Goal: Task Accomplishment & Management: Manage account settings

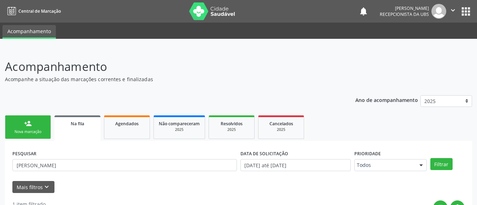
scroll to position [92, 0]
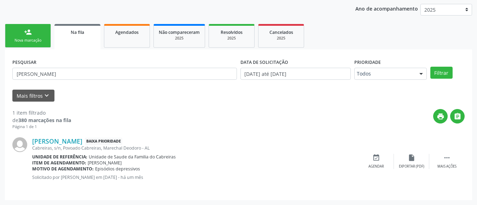
type input "[PERSON_NAME]"
click at [430, 67] on button "Filtrar" at bounding box center [441, 73] width 22 height 12
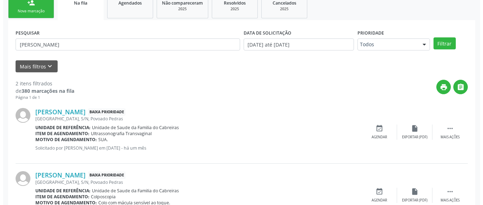
scroll to position [155, 0]
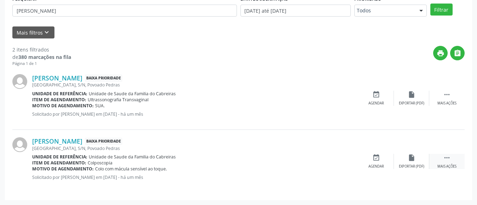
click at [446, 165] on div "Mais ações" at bounding box center [446, 166] width 19 height 5
click at [368, 157] on div "cancel Cancelar" at bounding box center [375, 161] width 35 height 15
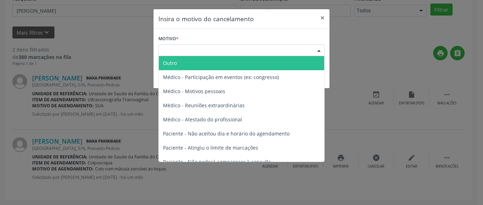
click at [252, 48] on div "Escolha o motivo" at bounding box center [241, 51] width 166 height 12
click at [237, 68] on span "Outro" at bounding box center [241, 63] width 165 height 14
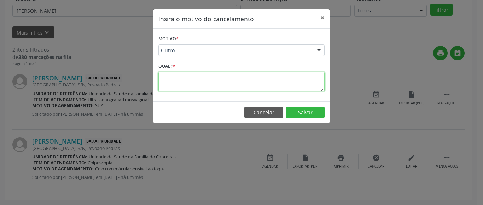
click at [226, 76] on textarea at bounding box center [241, 81] width 166 height 19
type textarea "Já fez"
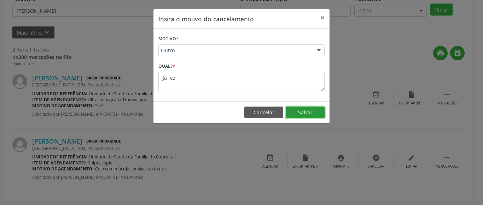
click at [293, 116] on button "Salvar" at bounding box center [304, 113] width 39 height 12
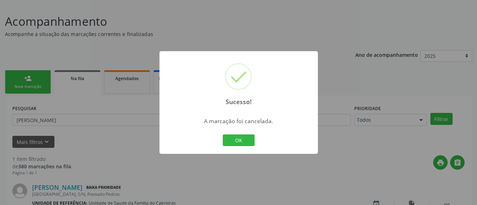
scroll to position [92, 0]
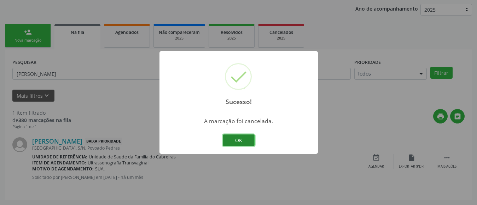
click at [241, 140] on button "OK" at bounding box center [239, 141] width 32 height 12
